Goal: Task Accomplishment & Management: Manage account settings

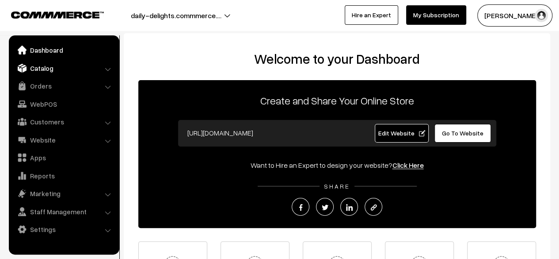
click at [64, 72] on link "Catalog" at bounding box center [63, 68] width 105 height 16
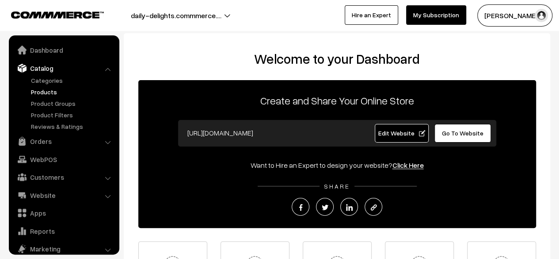
click at [50, 93] on link "Products" at bounding box center [73, 91] width 88 height 9
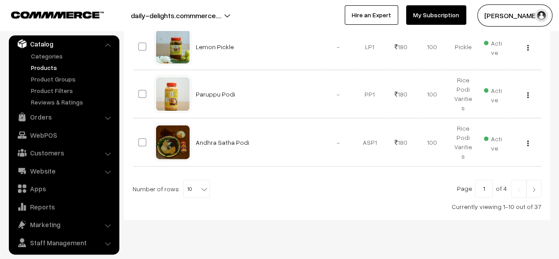
scroll to position [501, 0]
click at [32, 55] on link "Categories" at bounding box center [73, 55] width 88 height 9
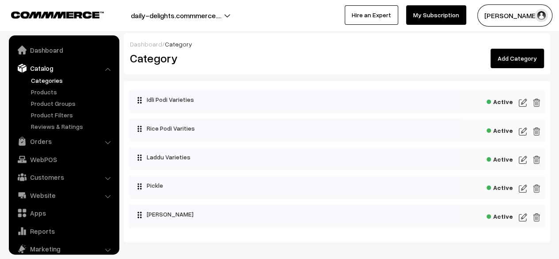
scroll to position [24, 0]
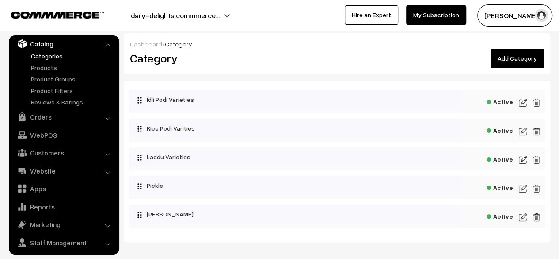
click at [520, 105] on img at bounding box center [523, 102] width 8 height 11
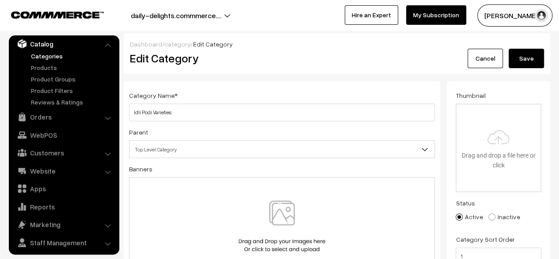
click at [224, 15] on button "daily-delights.commmerce.…" at bounding box center [176, 15] width 153 height 22
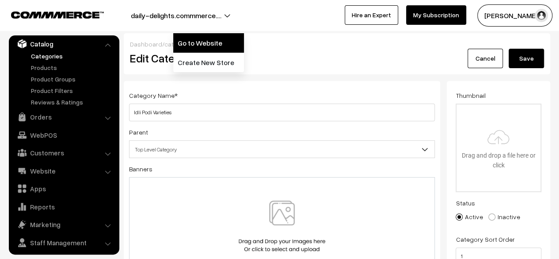
click at [211, 46] on link "Go to Website" at bounding box center [208, 42] width 71 height 19
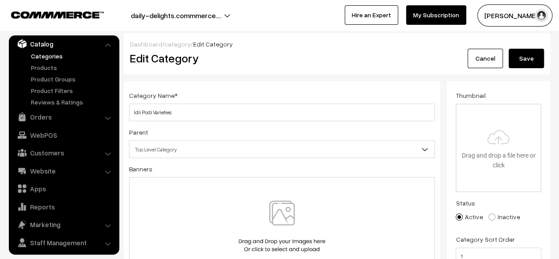
click at [105, 173] on li "Website Website Builder Authors" at bounding box center [64, 171] width 106 height 16
click at [109, 170] on li "Website Website Builder Authors" at bounding box center [64, 171] width 106 height 16
click at [105, 171] on li "Website Website Builder Authors" at bounding box center [64, 171] width 106 height 16
click at [51, 172] on link "Website" at bounding box center [63, 171] width 105 height 16
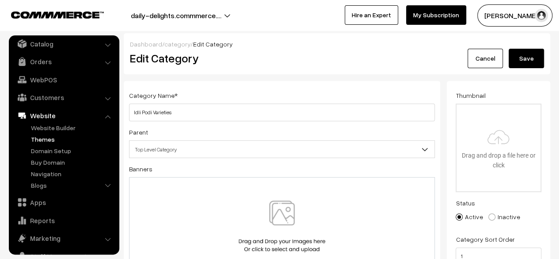
click at [48, 142] on link "Themes" at bounding box center [73, 138] width 88 height 9
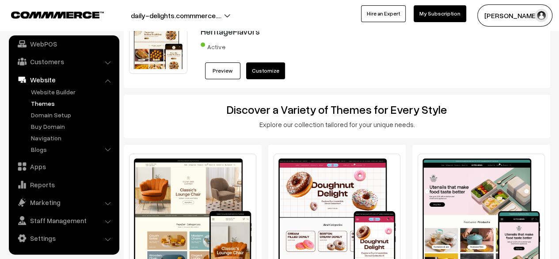
scroll to position [20, 0]
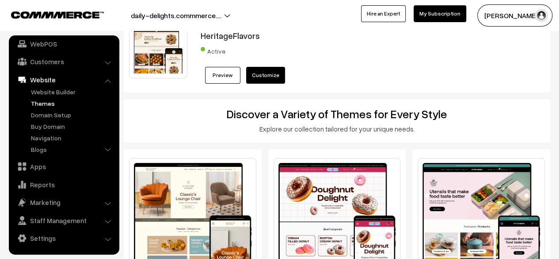
click at [265, 73] on link "Customize" at bounding box center [265, 75] width 39 height 17
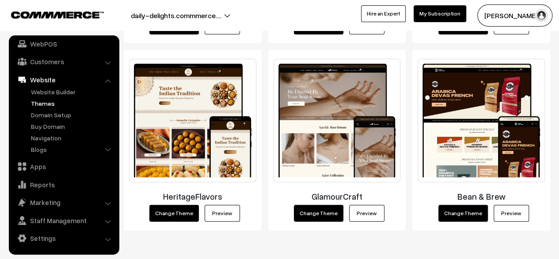
scroll to position [1056, 0]
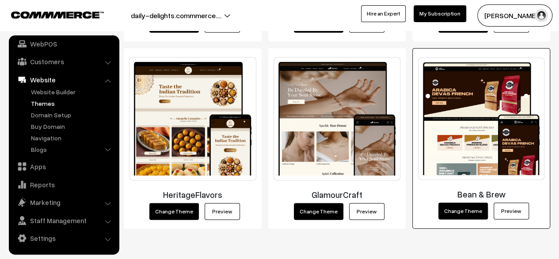
click at [461, 210] on button "Change Theme" at bounding box center [464, 211] width 50 height 17
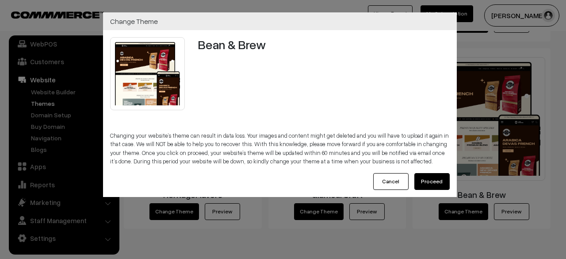
click at [399, 187] on button "Cancel" at bounding box center [390, 181] width 35 height 17
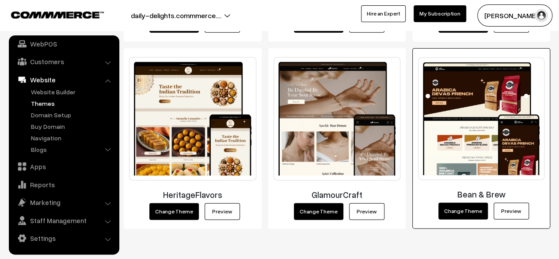
click at [511, 209] on link "Preview" at bounding box center [511, 211] width 35 height 17
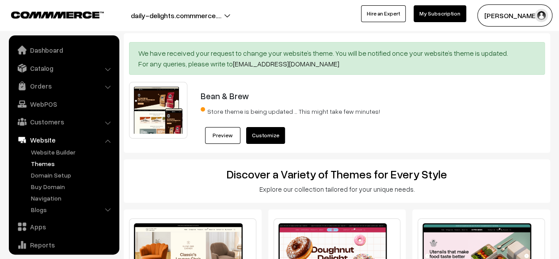
scroll to position [60, 0]
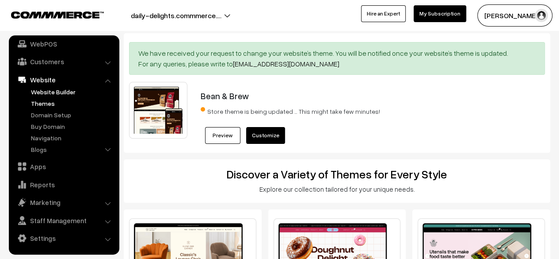
click at [38, 87] on link "Website Builder" at bounding box center [73, 91] width 88 height 9
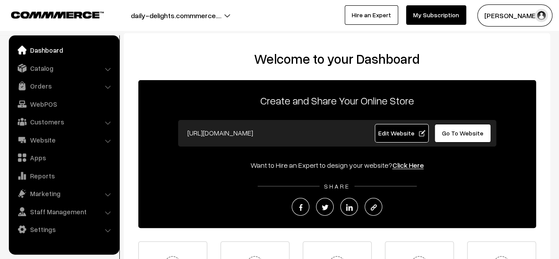
click at [401, 130] on span "Edit Website" at bounding box center [401, 133] width 47 height 8
click at [48, 72] on link "Catalog" at bounding box center [63, 68] width 105 height 16
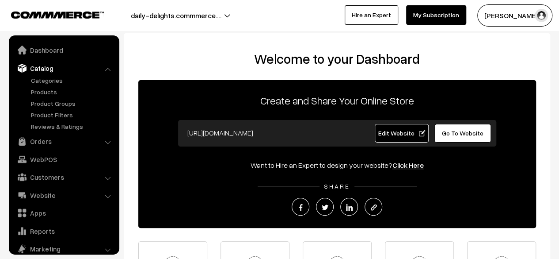
click at [48, 72] on link "Catalog" at bounding box center [63, 68] width 105 height 16
click at [46, 84] on link "Categories" at bounding box center [73, 80] width 88 height 9
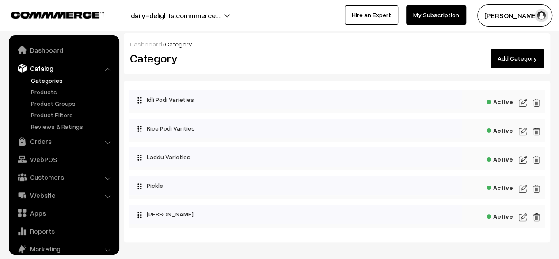
scroll to position [24, 0]
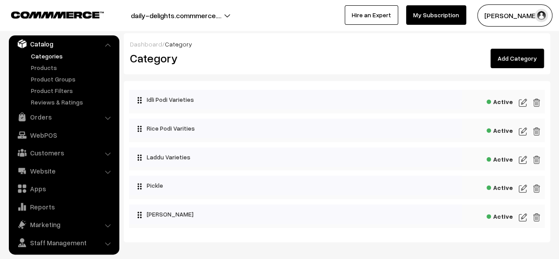
click at [522, 100] on img at bounding box center [523, 102] width 8 height 11
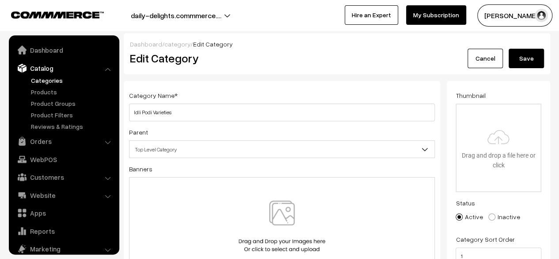
scroll to position [24, 0]
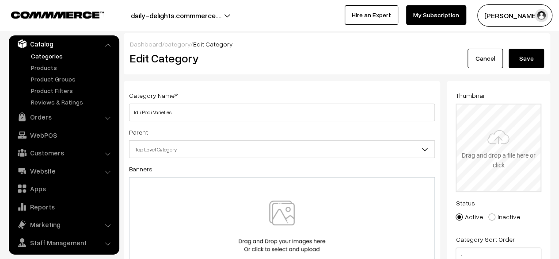
click at [503, 127] on input "file" at bounding box center [499, 147] width 84 height 87
type input "C:\fakepath\0C0A7808a.JPG"
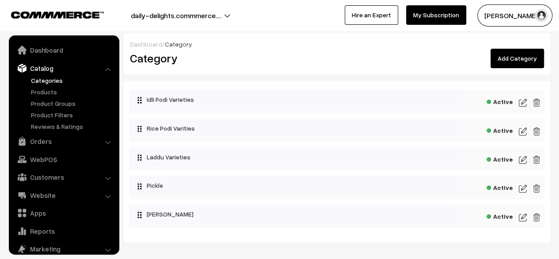
scroll to position [24, 0]
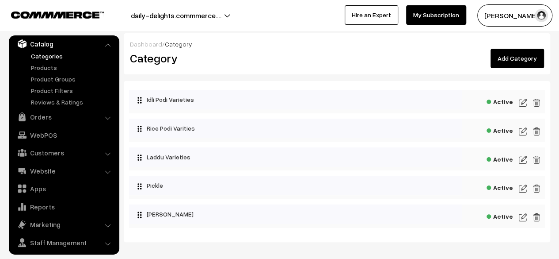
click at [525, 130] on img at bounding box center [523, 131] width 8 height 11
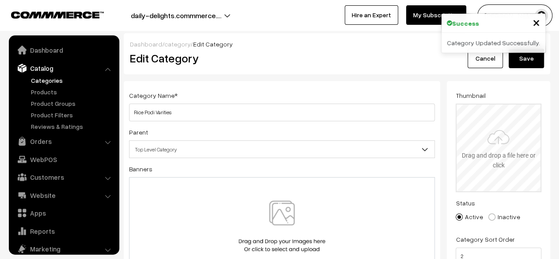
scroll to position [24, 0]
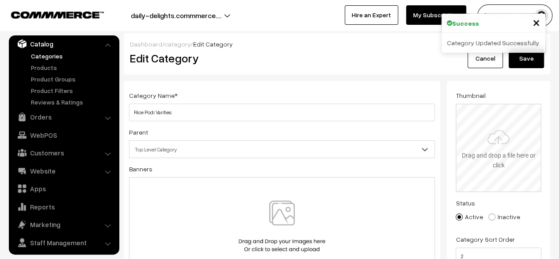
click at [516, 134] on input "file" at bounding box center [499, 147] width 84 height 87
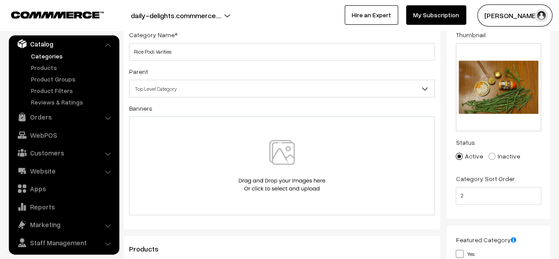
scroll to position [0, 0]
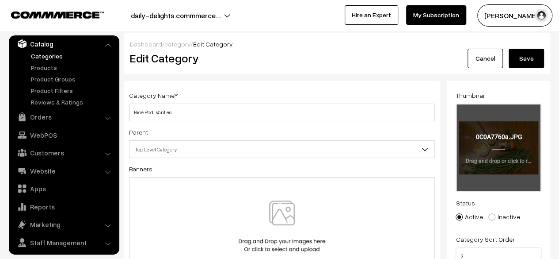
click at [511, 132] on input "file" at bounding box center [499, 147] width 84 height 87
type input "C:\fakepath\0C0A7766a.JPG"
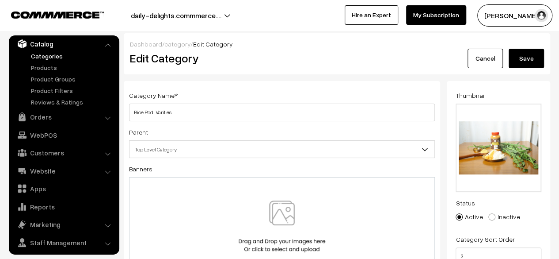
click at [535, 57] on button "Save" at bounding box center [526, 58] width 35 height 19
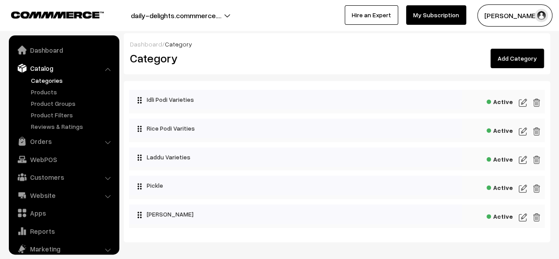
scroll to position [24, 0]
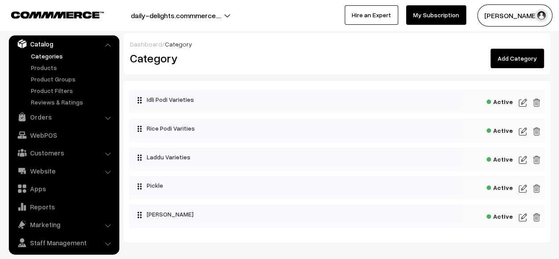
click at [524, 191] on img at bounding box center [523, 188] width 8 height 11
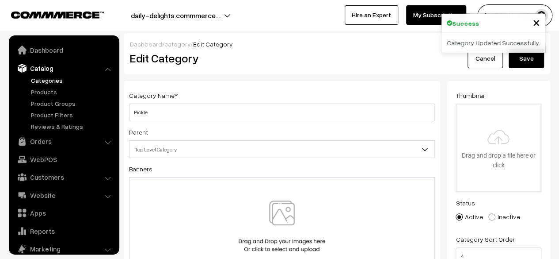
scroll to position [24, 0]
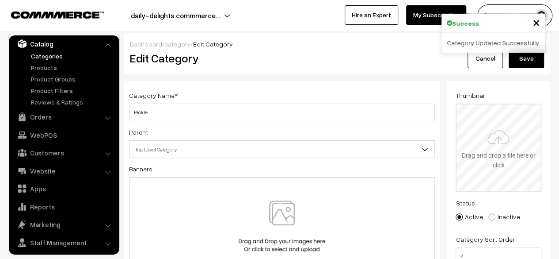
click at [487, 165] on input "file" at bounding box center [499, 147] width 84 height 87
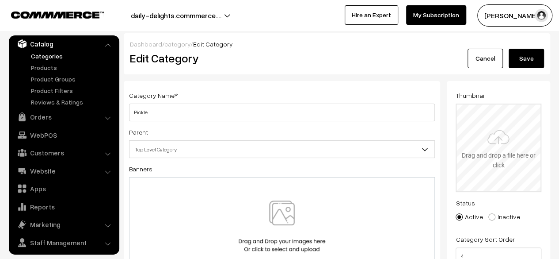
type input "C:\fakepath\0C0A8198a.JPG"
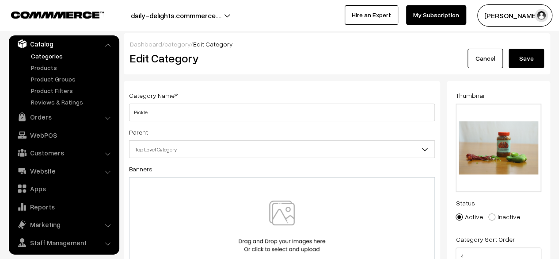
click at [539, 60] on button "Save" at bounding box center [526, 58] width 35 height 19
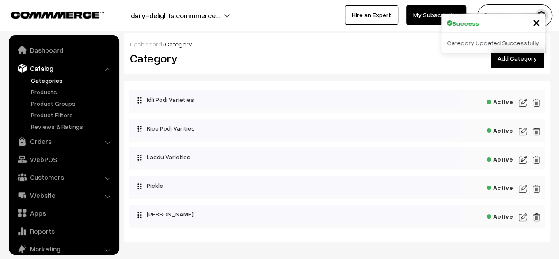
scroll to position [24, 0]
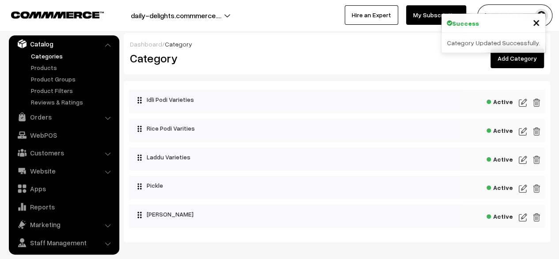
click at [523, 218] on img at bounding box center [523, 217] width 8 height 11
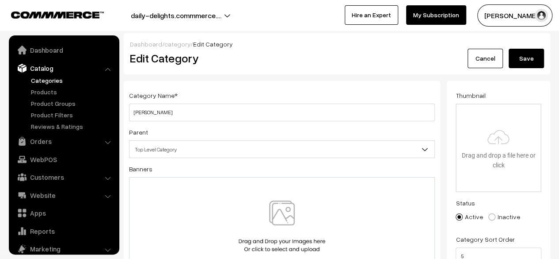
scroll to position [24, 0]
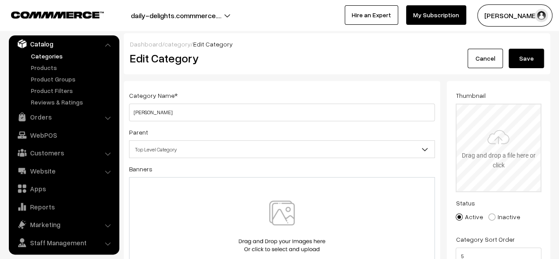
click at [505, 165] on input "file" at bounding box center [499, 147] width 84 height 87
type input "C:\fakepath\0C0A8115a.JPG"
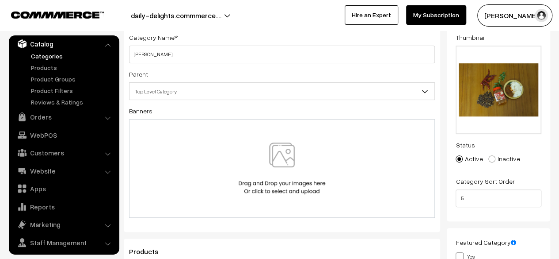
scroll to position [0, 0]
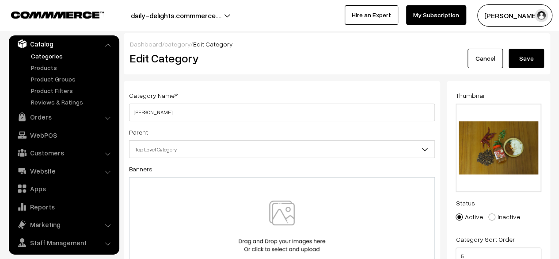
click at [533, 53] on button "Save" at bounding box center [526, 58] width 35 height 19
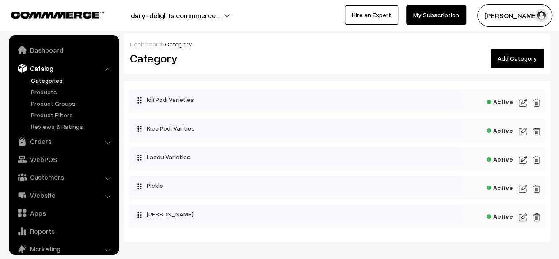
scroll to position [24, 0]
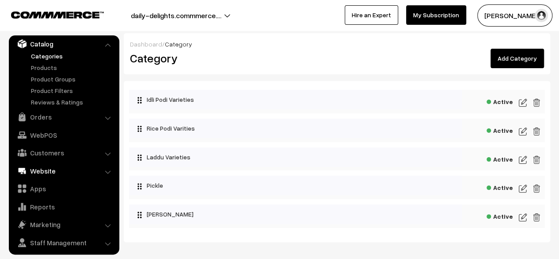
click at [55, 165] on link "Website" at bounding box center [63, 171] width 105 height 16
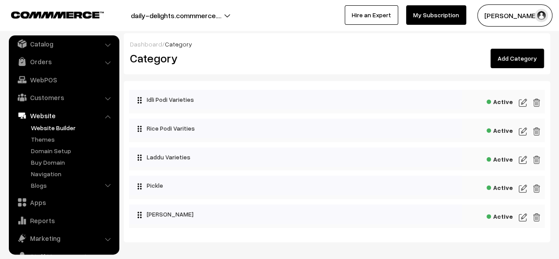
click at [56, 125] on link "Website Builder" at bounding box center [73, 127] width 88 height 9
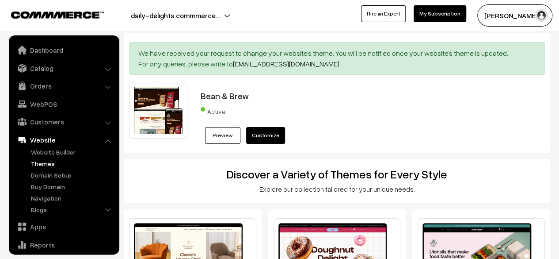
scroll to position [60, 0]
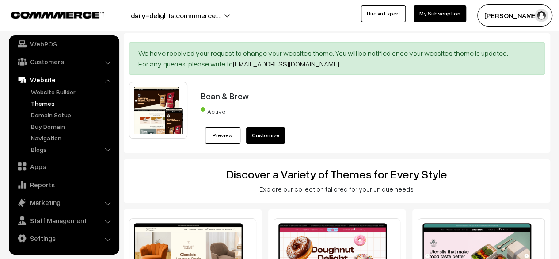
click at [36, 101] on link "Themes" at bounding box center [73, 103] width 88 height 9
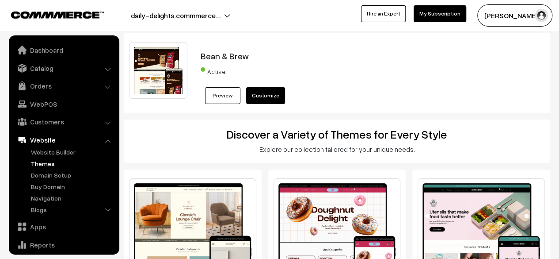
scroll to position [60, 0]
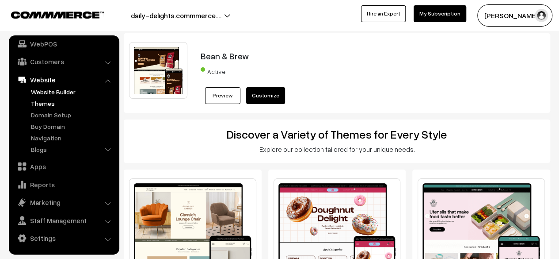
click at [46, 94] on link "Website Builder" at bounding box center [73, 91] width 88 height 9
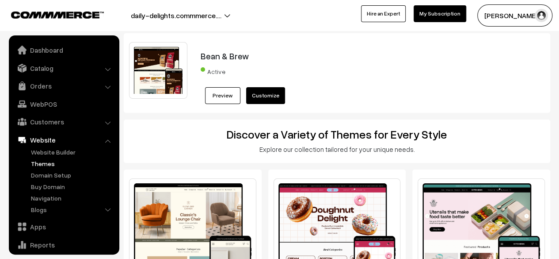
scroll to position [60, 0]
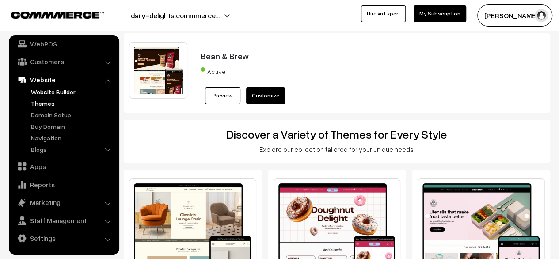
click at [45, 92] on link "Website Builder" at bounding box center [73, 91] width 88 height 9
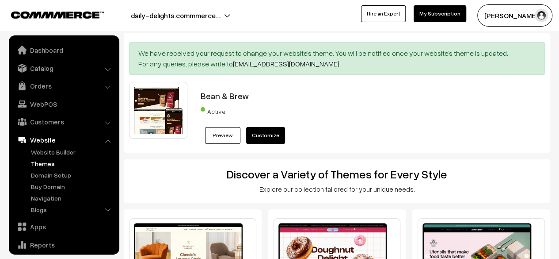
scroll to position [60, 0]
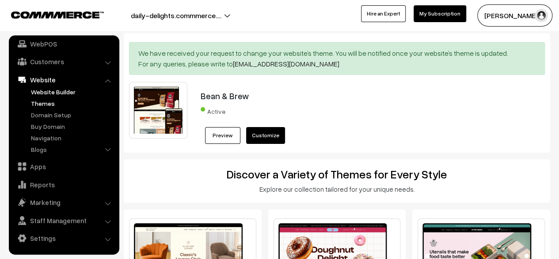
click at [44, 88] on link "Website Builder" at bounding box center [73, 91] width 88 height 9
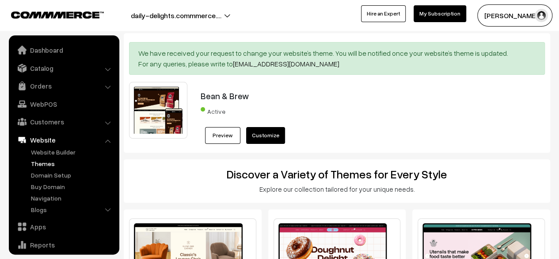
scroll to position [60, 0]
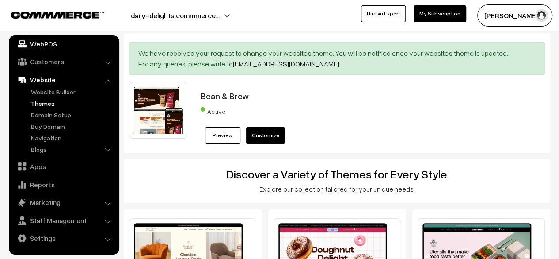
click at [53, 45] on link "WebPOS" at bounding box center [63, 44] width 105 height 16
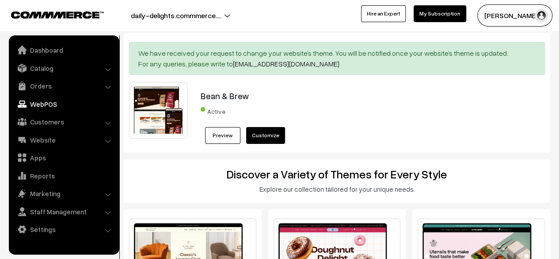
scroll to position [0, 0]
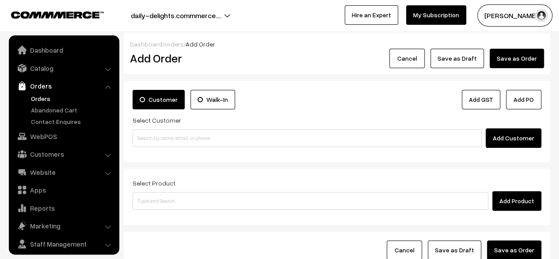
scroll to position [23, 0]
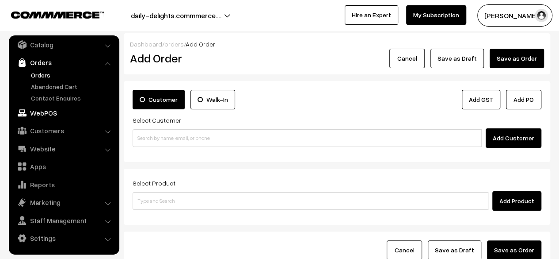
click at [42, 108] on link "WebPOS" at bounding box center [63, 113] width 105 height 16
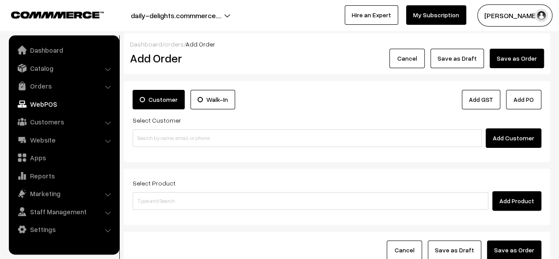
scroll to position [0, 0]
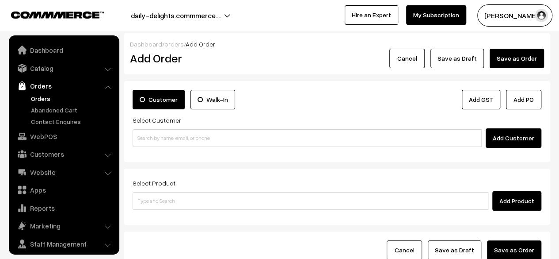
scroll to position [23, 0]
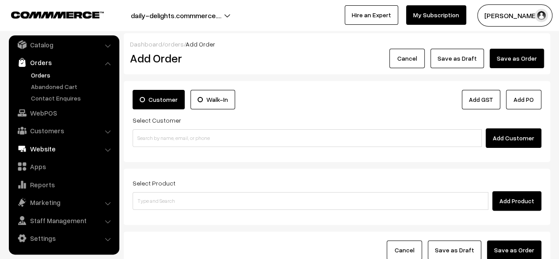
click at [71, 151] on link "Website" at bounding box center [63, 149] width 105 height 16
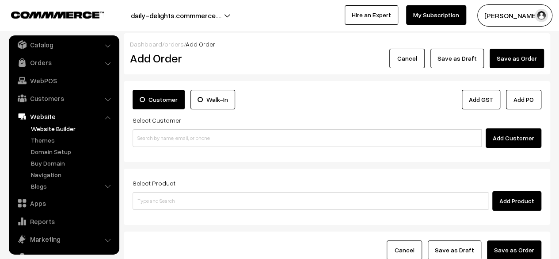
click at [49, 125] on link "Website Builder" at bounding box center [73, 128] width 88 height 9
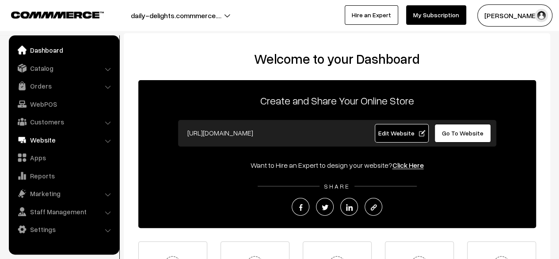
click at [63, 142] on link "Website" at bounding box center [63, 140] width 105 height 16
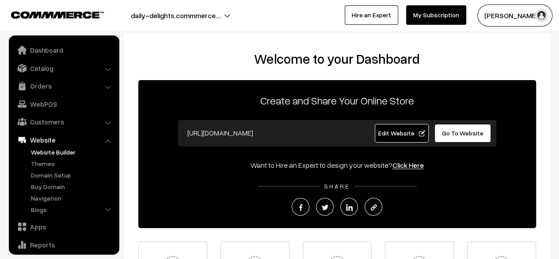
click at [62, 154] on link "Website Builder" at bounding box center [73, 151] width 88 height 9
